Goal: Task Accomplishment & Management: Manage account settings

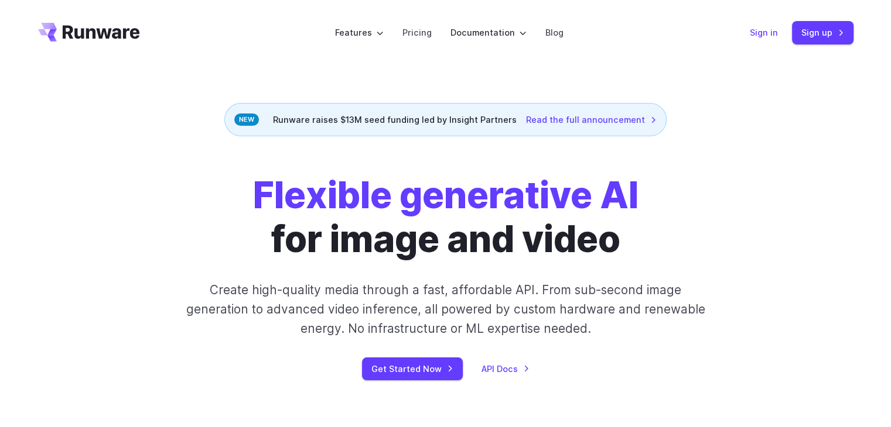
click at [771, 33] on link "Sign in" at bounding box center [763, 32] width 28 height 13
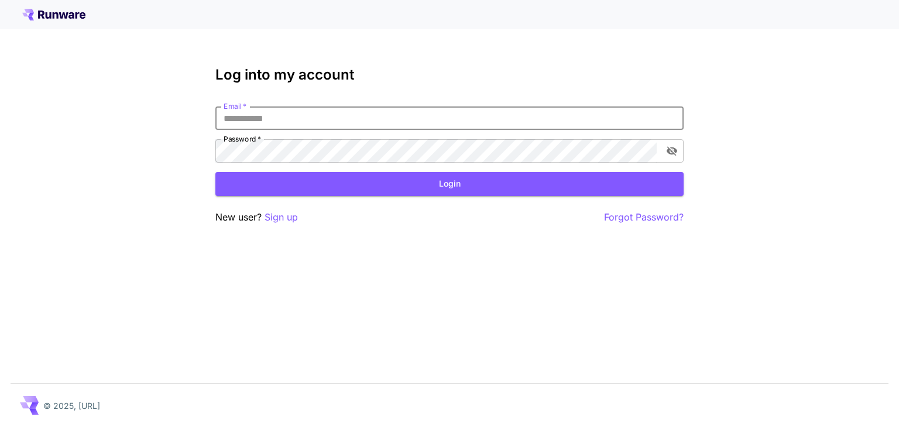
click at [468, 125] on input "Email   *" at bounding box center [449, 118] width 468 height 23
type input "**********"
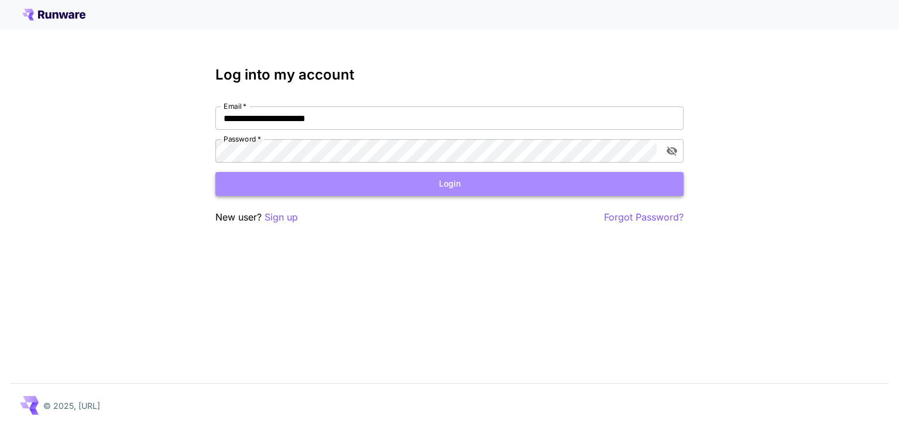
click at [488, 188] on button "Login" at bounding box center [449, 184] width 468 height 24
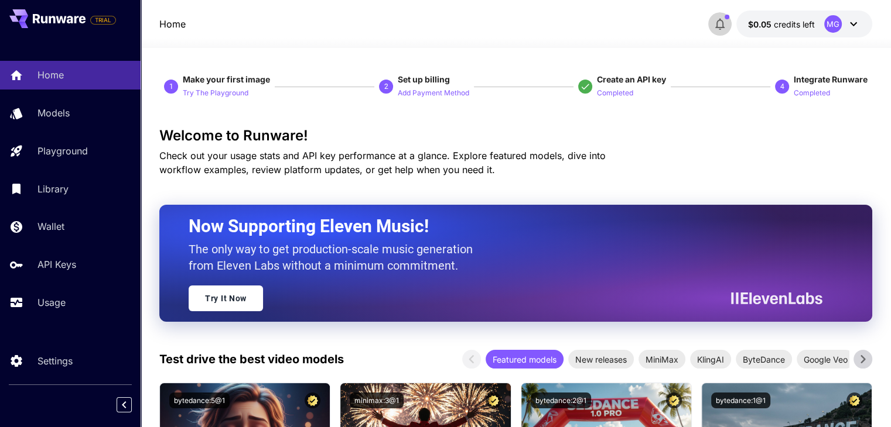
click at [718, 25] on icon "button" at bounding box center [720, 24] width 14 height 14
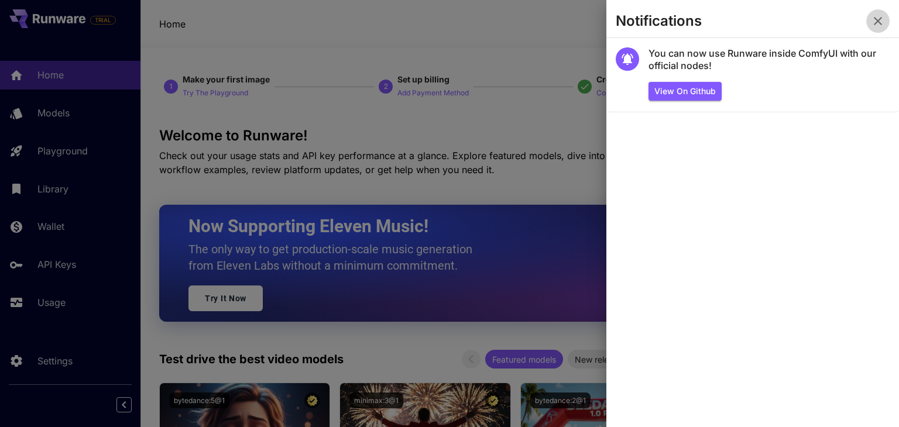
click at [883, 15] on icon "button" at bounding box center [878, 21] width 14 height 14
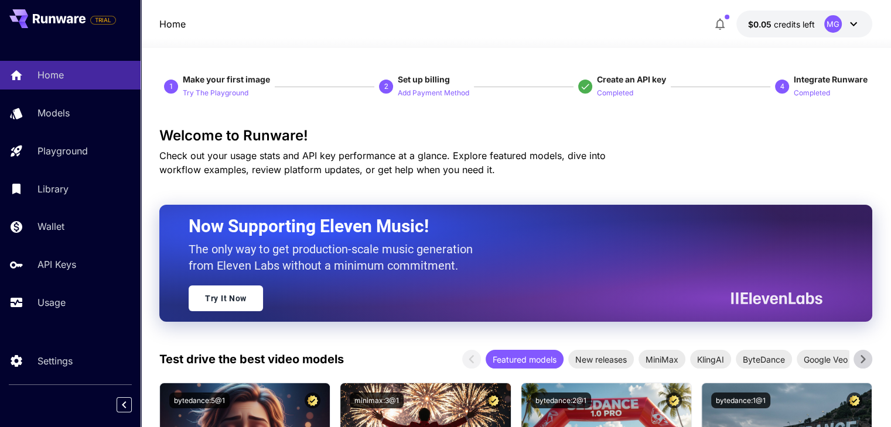
click at [849, 26] on icon at bounding box center [853, 24] width 14 height 14
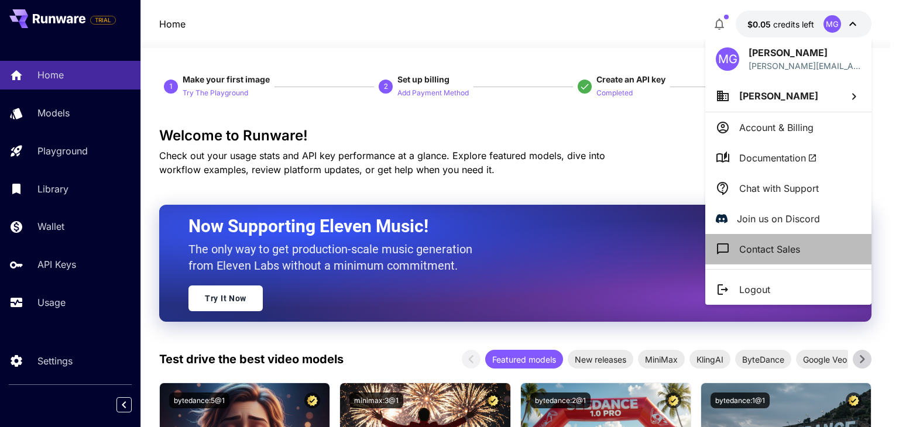
click at [788, 242] on p "Contact Sales" at bounding box center [769, 249] width 61 height 14
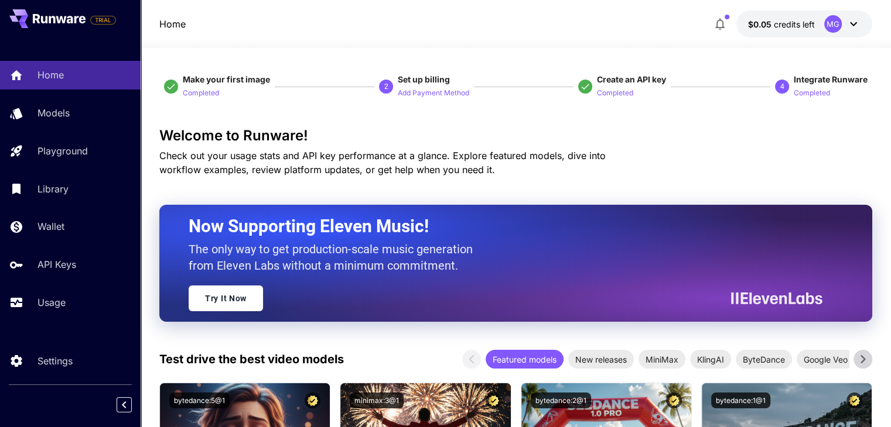
click at [841, 25] on div "MG" at bounding box center [842, 24] width 36 height 18
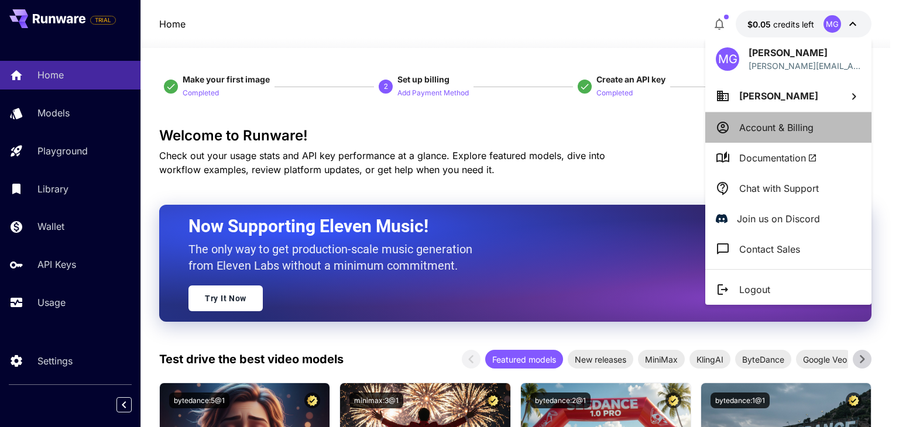
click at [801, 124] on p "Account & Billing" at bounding box center [776, 128] width 74 height 14
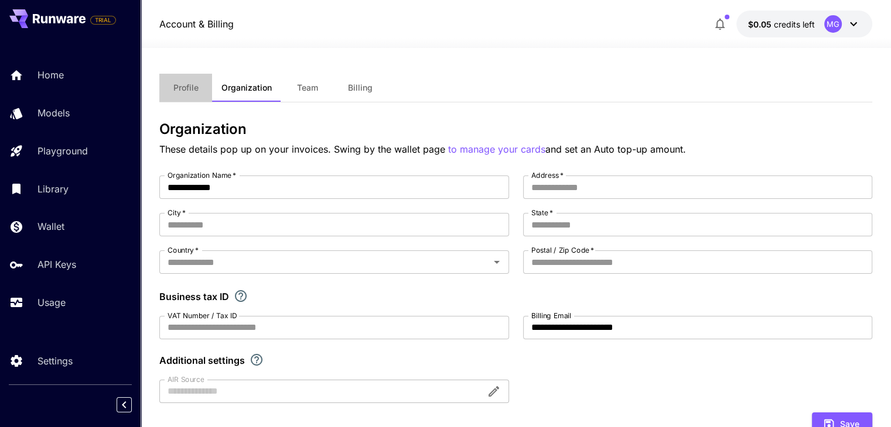
click at [192, 88] on span "Profile" at bounding box center [185, 88] width 25 height 11
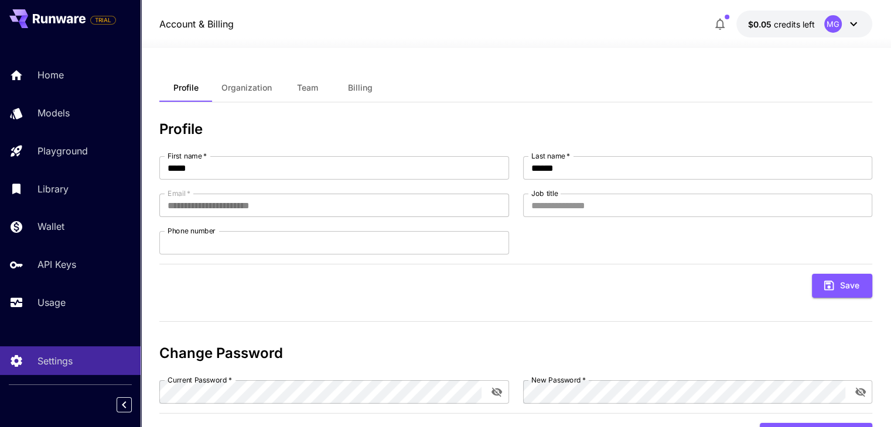
click at [842, 25] on div "MG" at bounding box center [842, 24] width 36 height 18
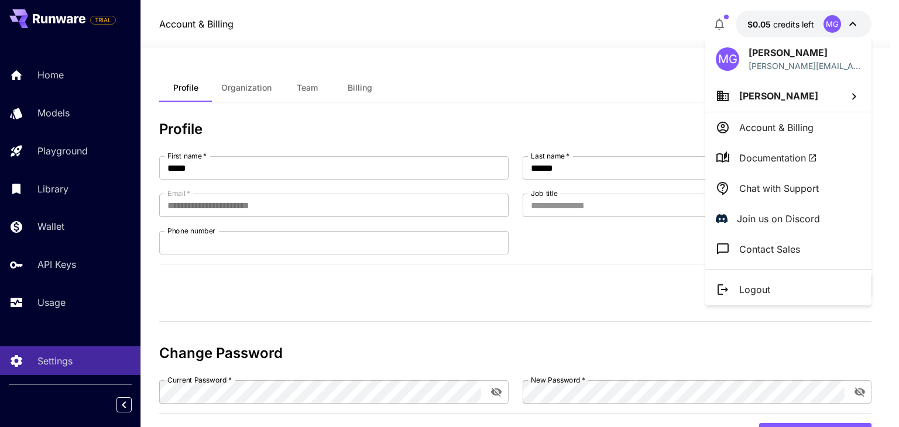
click at [368, 86] on div at bounding box center [449, 213] width 899 height 427
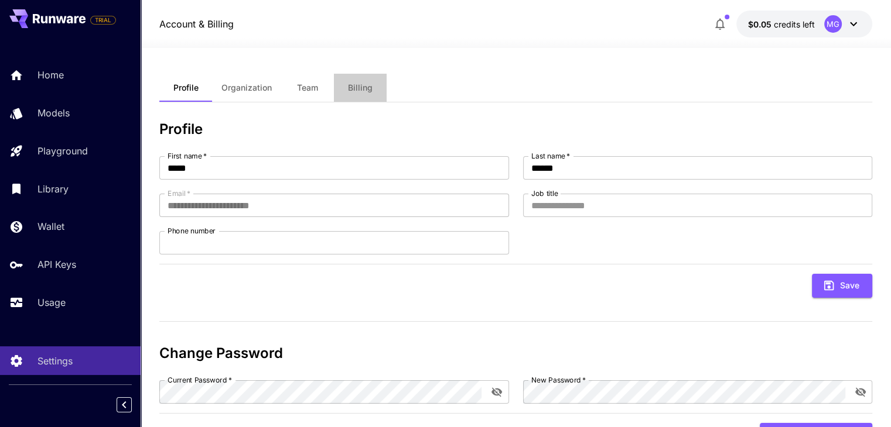
click at [359, 90] on span "Billing" at bounding box center [360, 88] width 25 height 11
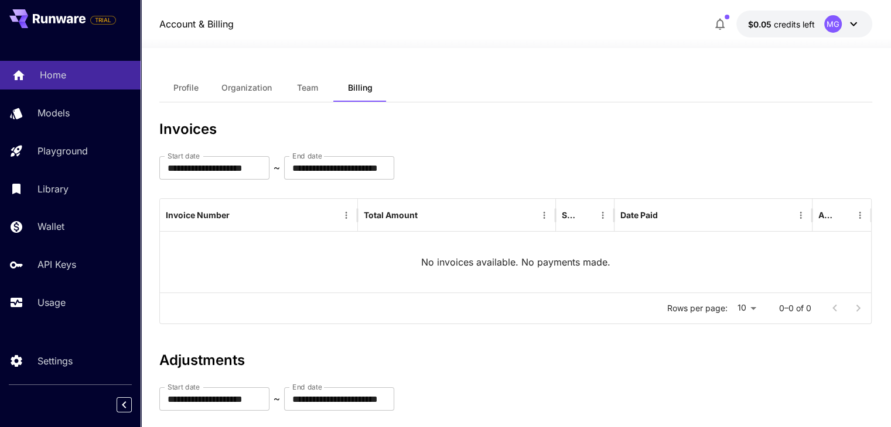
click at [75, 73] on div "Home" at bounding box center [85, 75] width 91 height 14
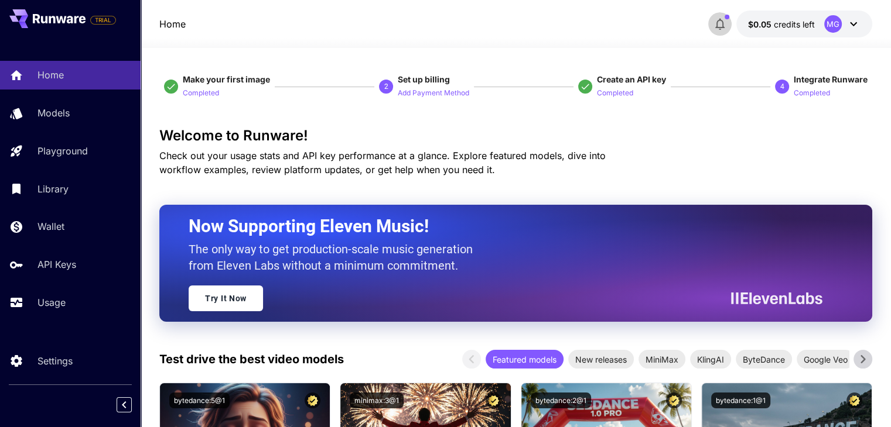
click at [723, 22] on icon "button" at bounding box center [719, 25] width 9 height 12
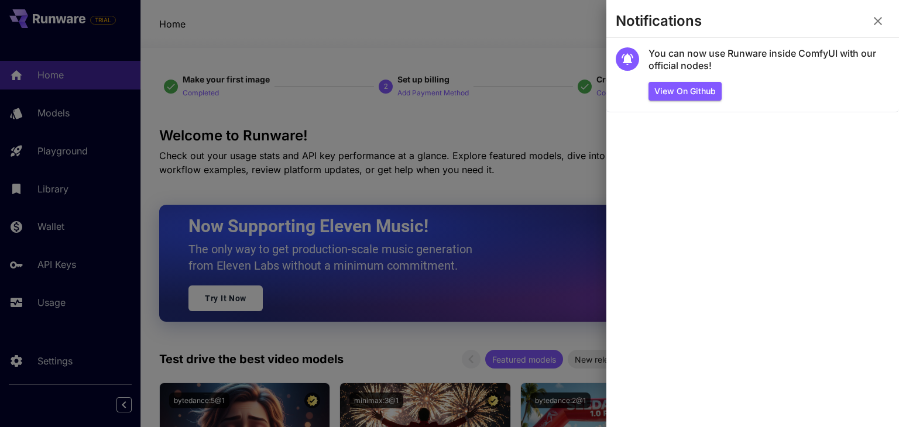
click at [511, 57] on div at bounding box center [449, 213] width 899 height 427
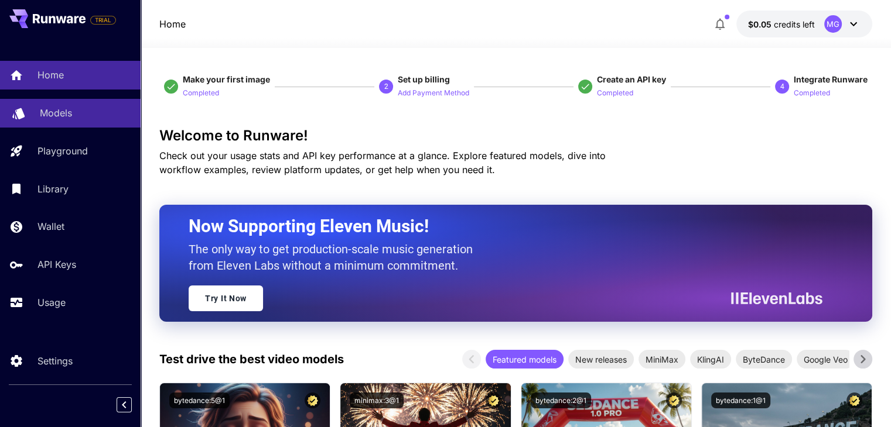
click at [72, 113] on p "Models" at bounding box center [56, 113] width 32 height 14
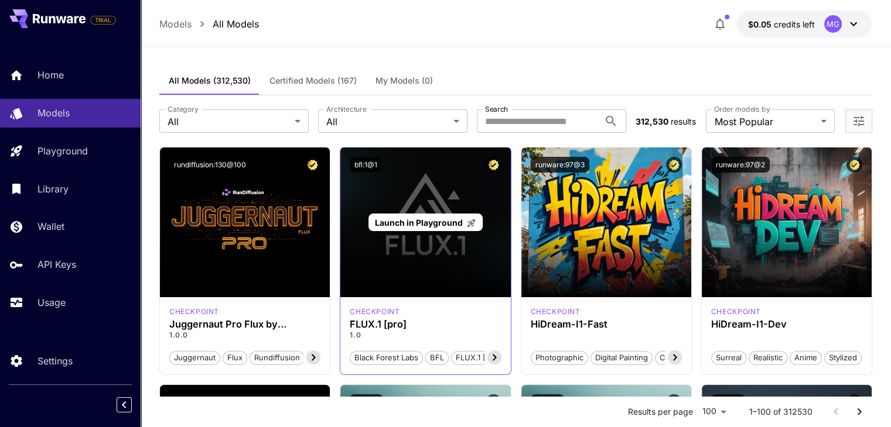
click at [442, 223] on span "Launch in Playground" at bounding box center [419, 223] width 88 height 10
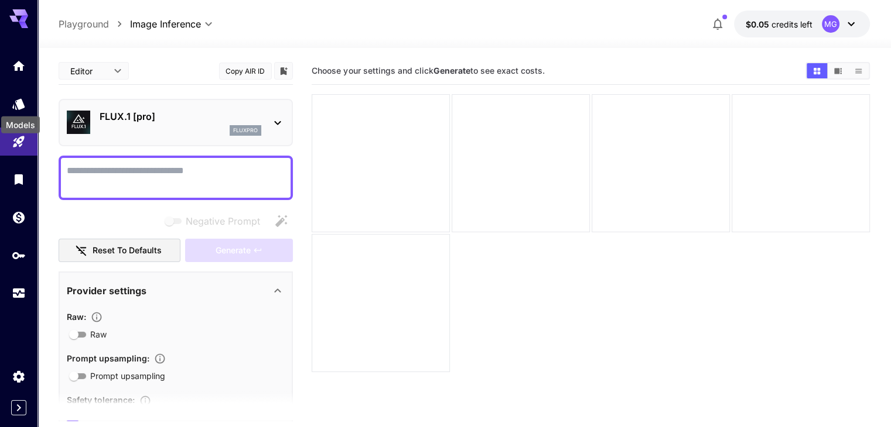
click at [17, 108] on div "Models" at bounding box center [20, 121] width 41 height 26
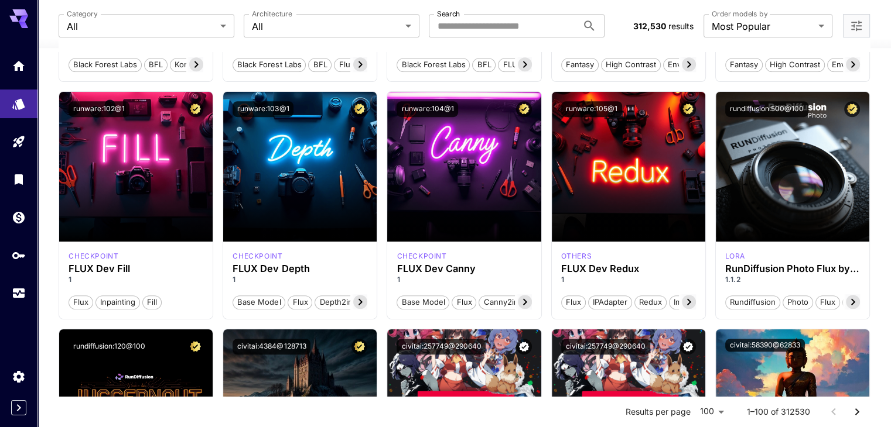
scroll to position [751, 0]
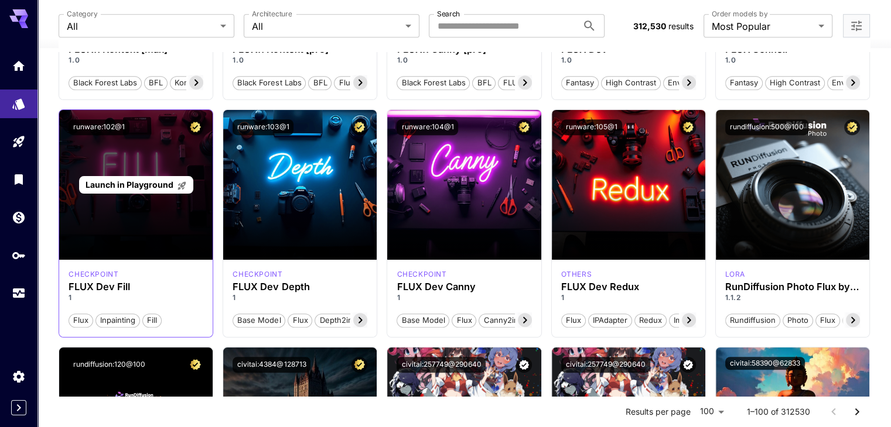
click at [148, 215] on div "Launch in Playground" at bounding box center [135, 185] width 153 height 150
click at [157, 176] on div "Launch in Playground" at bounding box center [136, 185] width 114 height 18
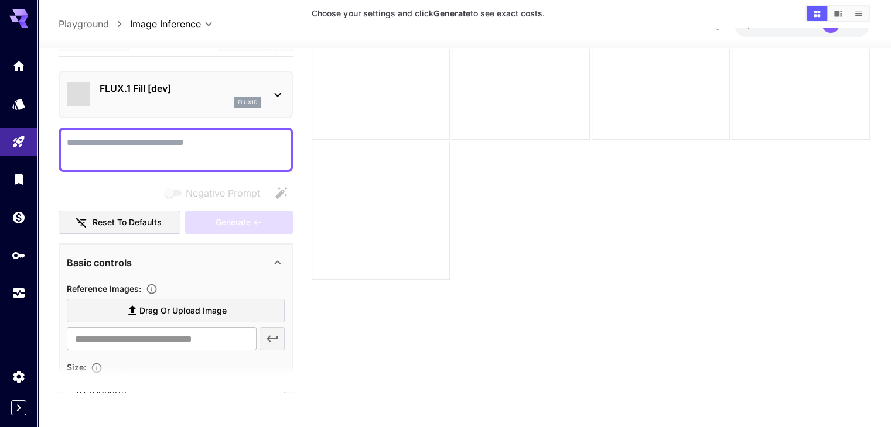
scroll to position [93, 0]
click at [383, 91] on div at bounding box center [380, 71] width 138 height 138
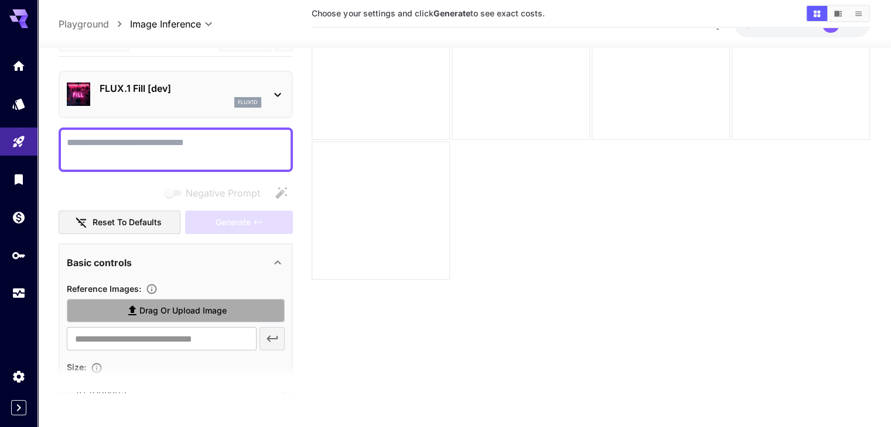
click at [222, 313] on span "Drag or upload image" at bounding box center [182, 310] width 87 height 15
click at [0, 0] on input "Drag or upload image" at bounding box center [0, 0] width 0 height 0
click at [211, 311] on span "Drag or upload image" at bounding box center [182, 310] width 87 height 15
click at [0, 0] on input "Drag or upload image" at bounding box center [0, 0] width 0 height 0
click at [195, 312] on span "Drag or upload image" at bounding box center [182, 310] width 87 height 15
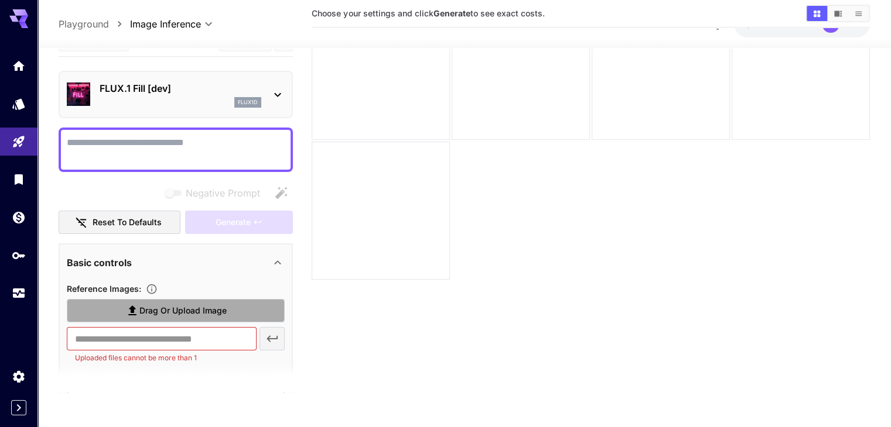
click at [0, 0] on input "Drag or upload image" at bounding box center [0, 0] width 0 height 0
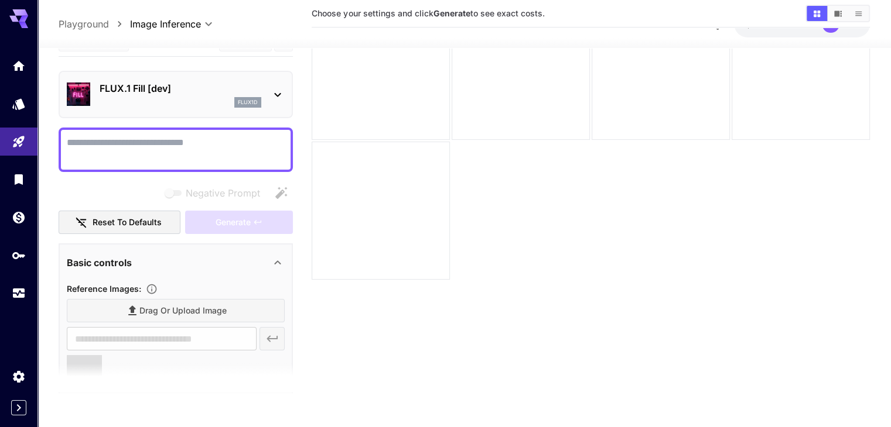
type input "**********"
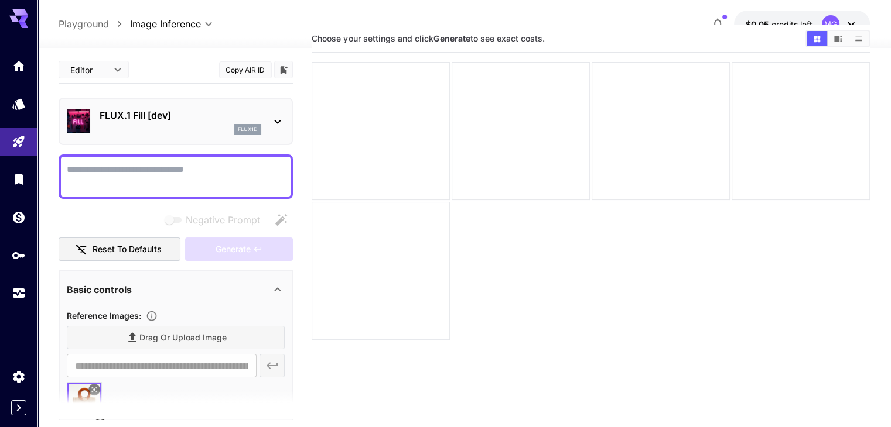
scroll to position [26, 0]
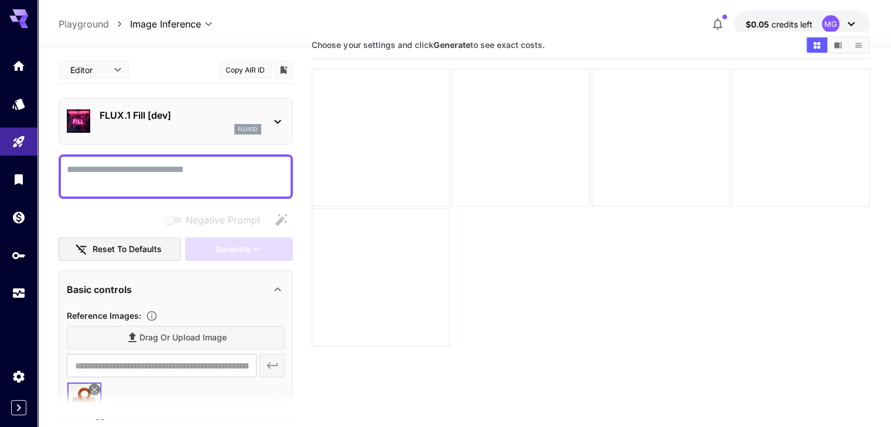
click at [850, 24] on icon at bounding box center [850, 24] width 7 height 4
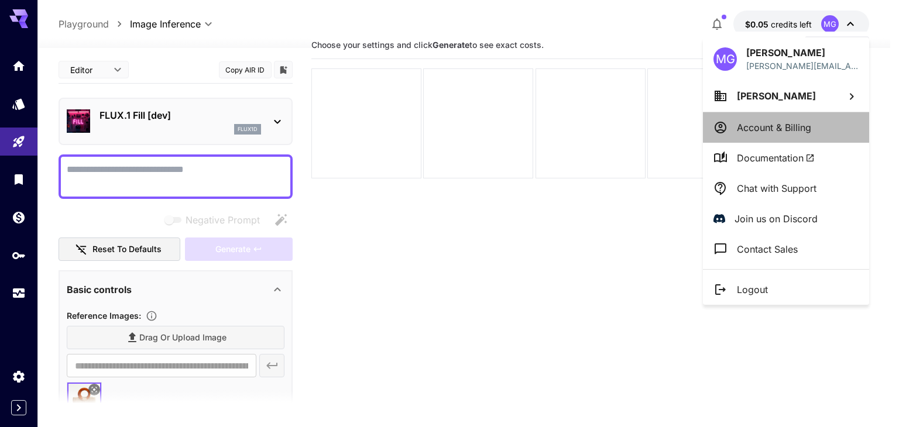
click at [806, 122] on p "Account & Billing" at bounding box center [774, 128] width 74 height 14
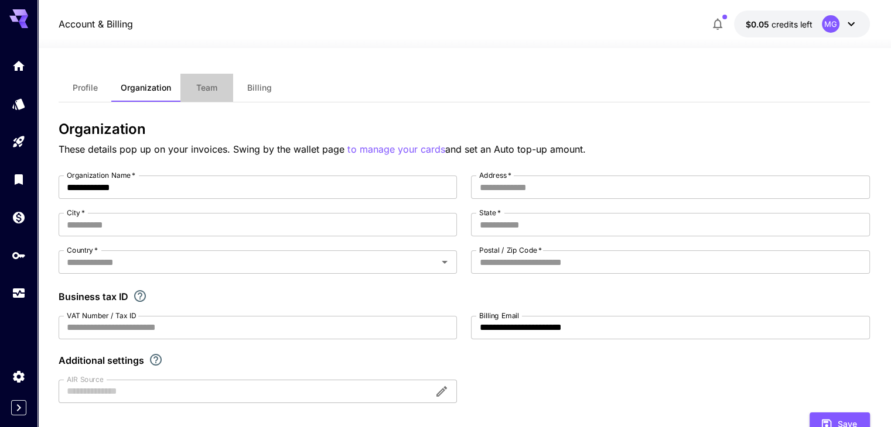
click at [203, 91] on span "Team" at bounding box center [206, 88] width 21 height 11
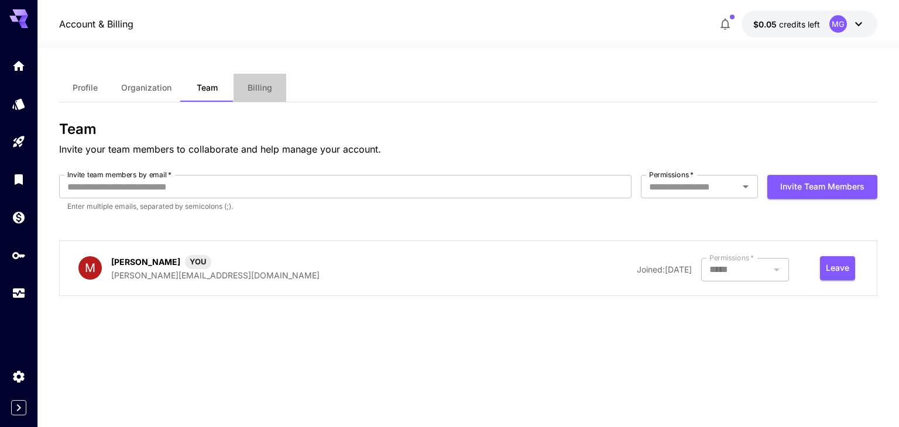
click at [285, 80] on button "Billing" at bounding box center [260, 88] width 53 height 28
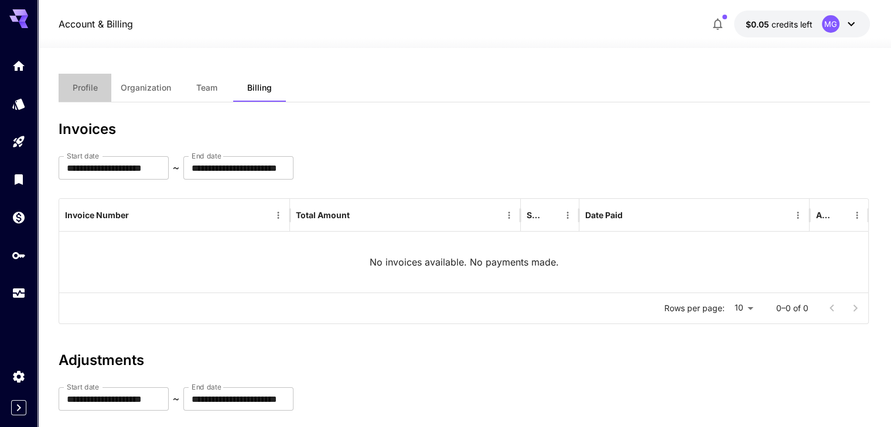
click at [87, 80] on button "Profile" at bounding box center [85, 88] width 53 height 28
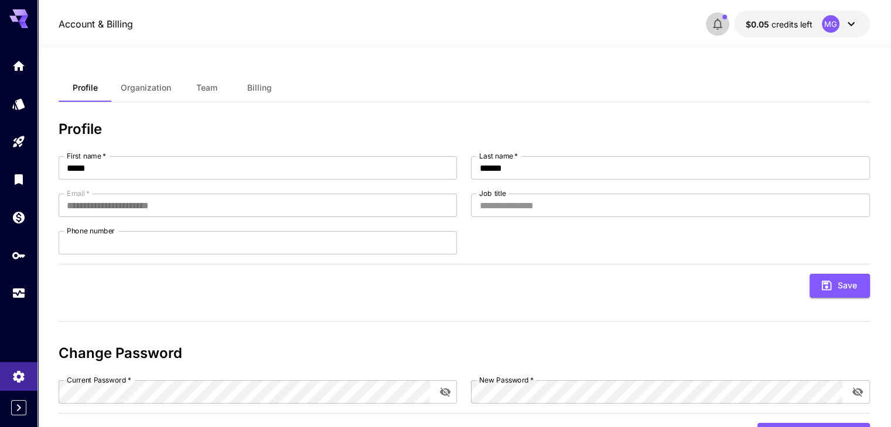
click at [711, 20] on icon "button" at bounding box center [717, 24] width 14 height 14
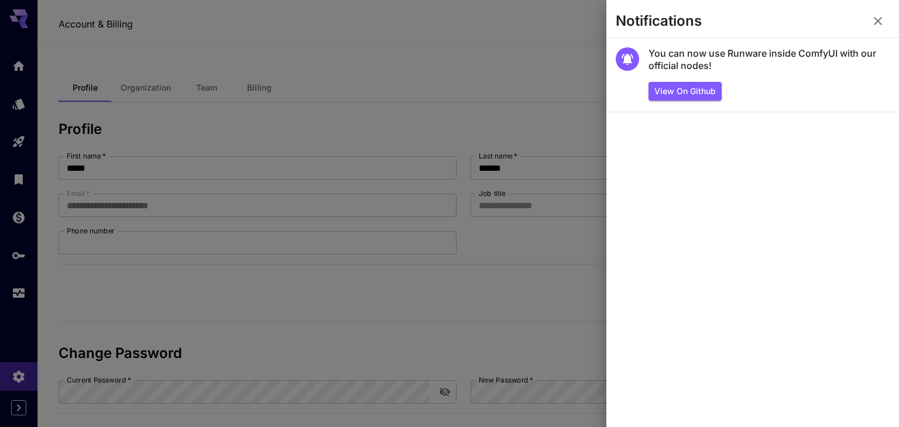
click at [787, 156] on section "You can now use Runware inside ComfyUI with our official nodes! View on Github" at bounding box center [753, 232] width 293 height 389
click at [454, 41] on div at bounding box center [449, 213] width 899 height 427
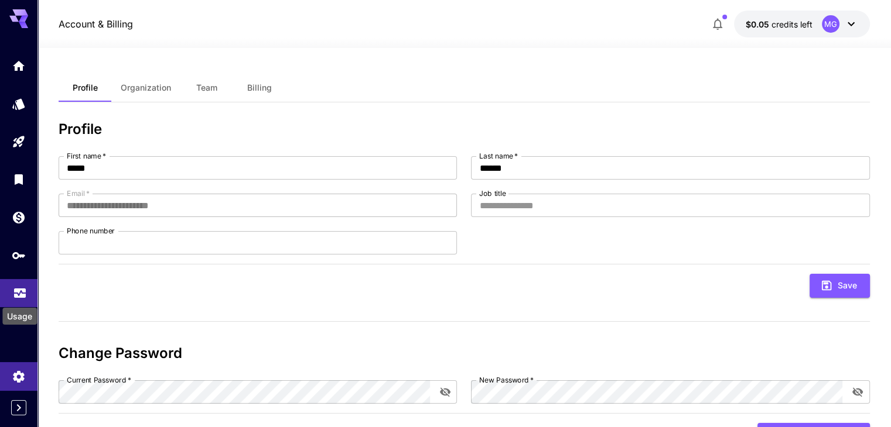
click at [22, 297] on icon "Usage" at bounding box center [20, 290] width 14 height 14
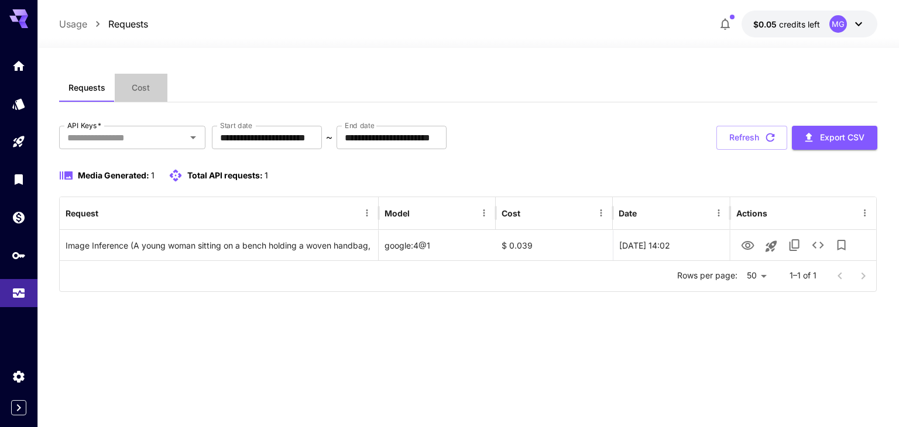
click at [142, 85] on span "Cost" at bounding box center [141, 88] width 18 height 11
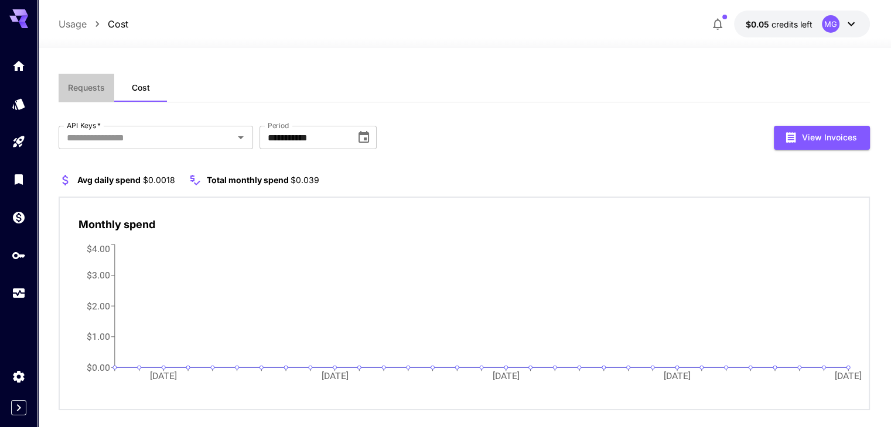
click at [75, 94] on button "Requests" at bounding box center [87, 88] width 56 height 28
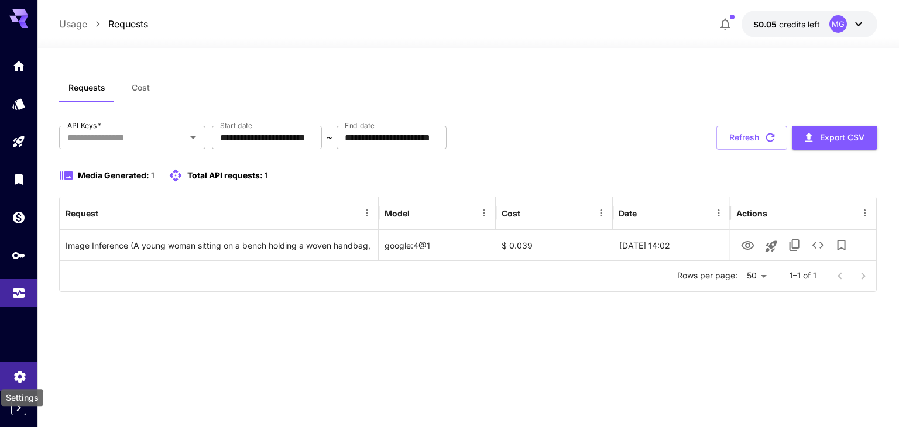
click at [13, 374] on icon "Settings" at bounding box center [20, 377] width 14 height 14
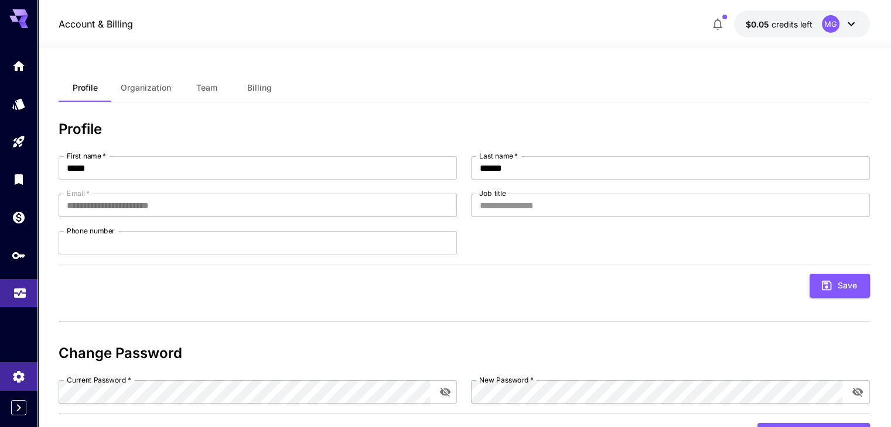
click at [16, 287] on div "Usage" at bounding box center [20, 291] width 14 height 15
